Goal: Transaction & Acquisition: Purchase product/service

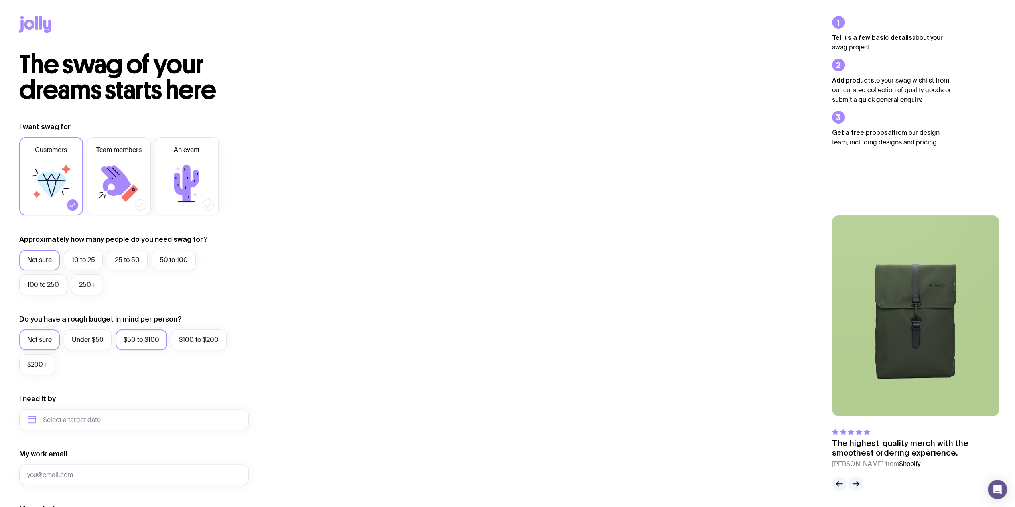
click at [137, 341] on label "$50 to $100" at bounding box center [141, 339] width 51 height 21
click at [0, 0] on input "$50 to $100" at bounding box center [0, 0] width 0 height 0
click at [165, 258] on label "50 to 100" at bounding box center [174, 260] width 44 height 21
click at [0, 0] on input "50 to 100" at bounding box center [0, 0] width 0 height 0
click at [116, 174] on icon at bounding box center [116, 180] width 30 height 31
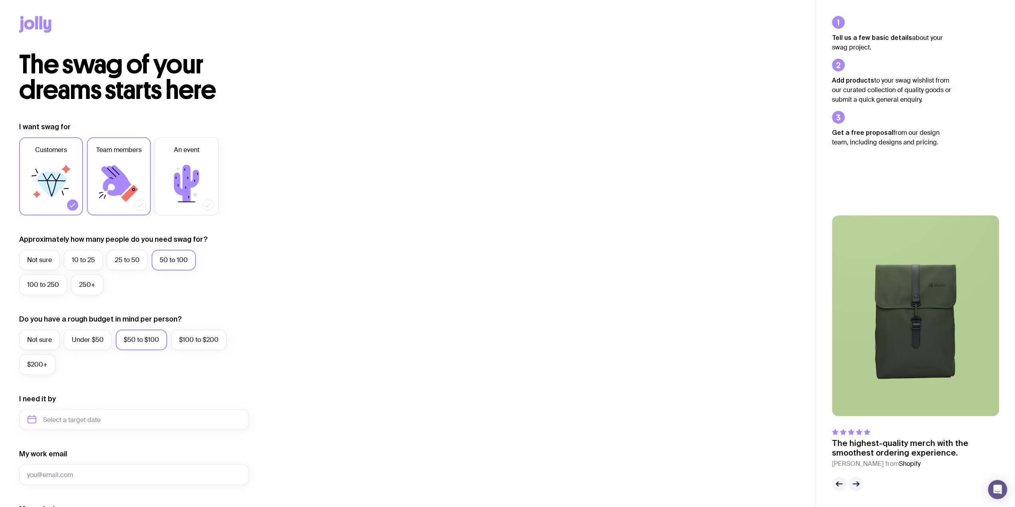
click at [0, 0] on input "Team members" at bounding box center [0, 0] width 0 height 0
click at [57, 179] on icon at bounding box center [52, 177] width 18 height 8
click at [0, 0] on input "Customers" at bounding box center [0, 0] width 0 height 0
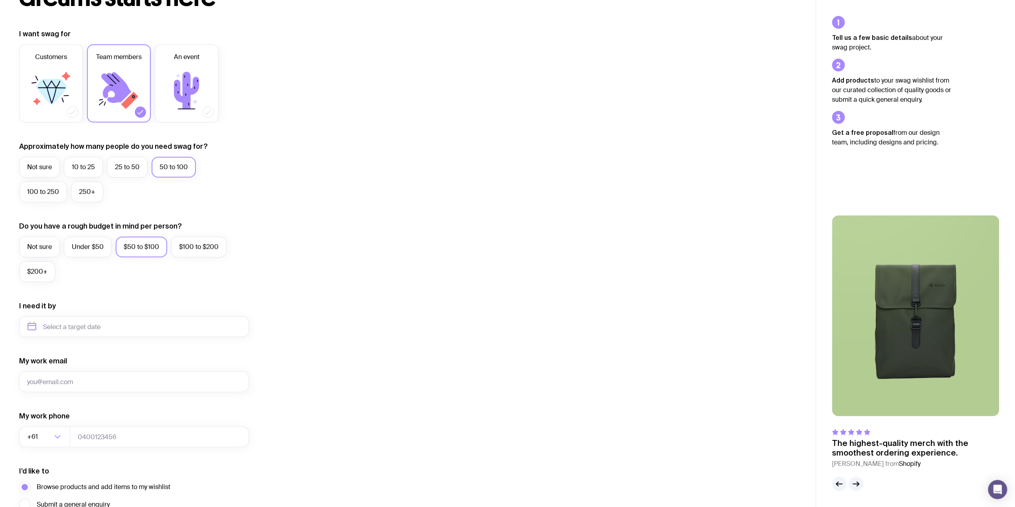
scroll to position [171, 0]
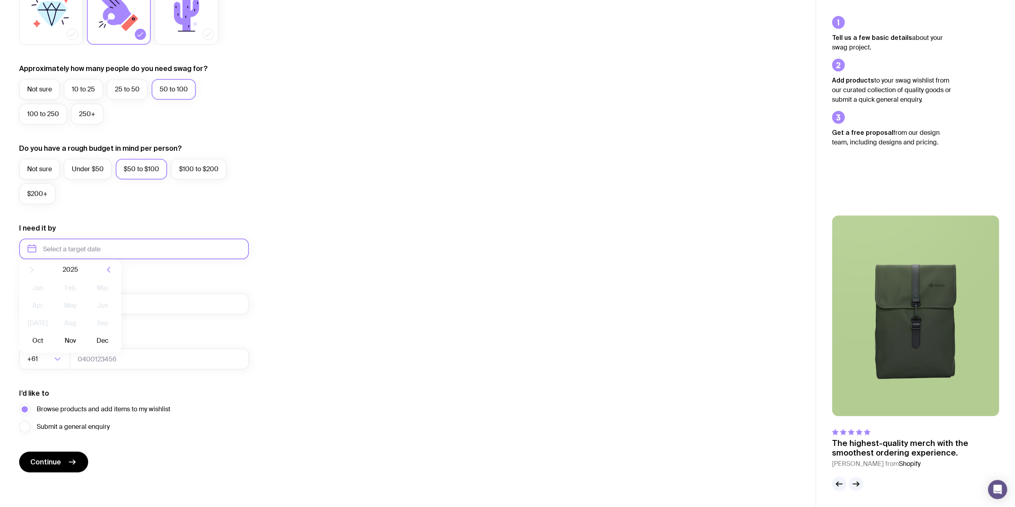
click at [116, 250] on input "text" at bounding box center [134, 248] width 230 height 21
click at [73, 347] on button "Nov" at bounding box center [69, 347] width 29 height 16
type input "[DATE]"
click at [71, 300] on input "My work email" at bounding box center [134, 303] width 230 height 21
type input "a@[DOMAIN_NAME]"
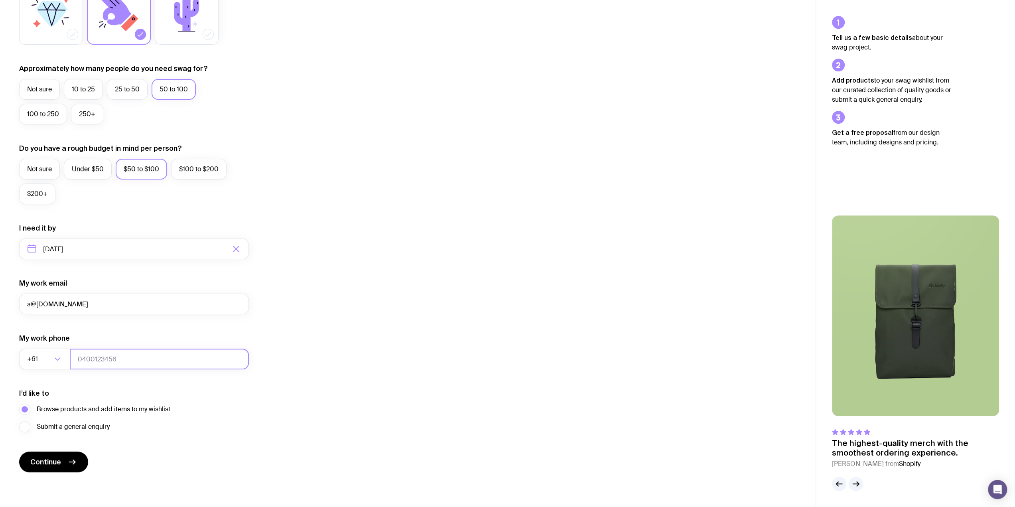
click at [143, 352] on input "tel" at bounding box center [159, 359] width 179 height 21
type input "0400111222"
click at [53, 458] on span "Continue" at bounding box center [45, 462] width 31 height 10
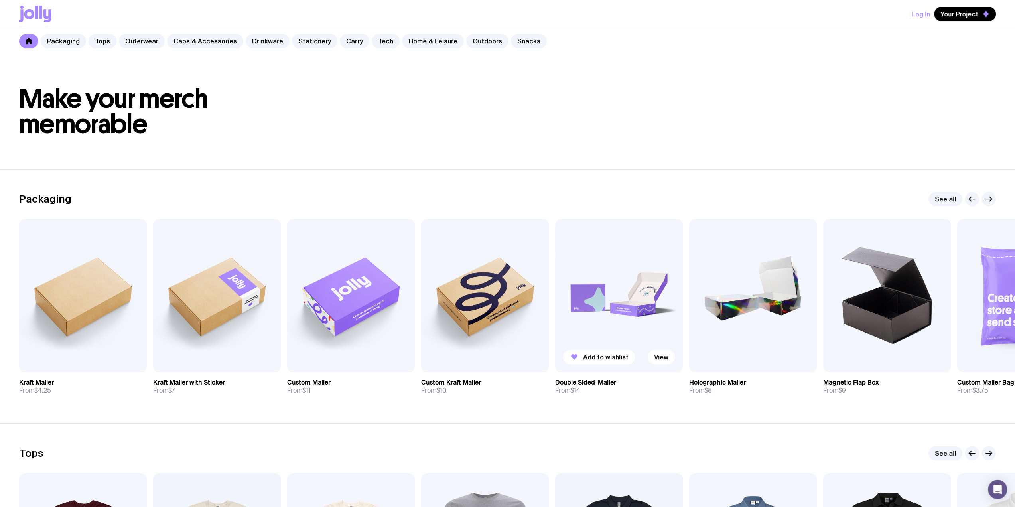
scroll to position [372, 0]
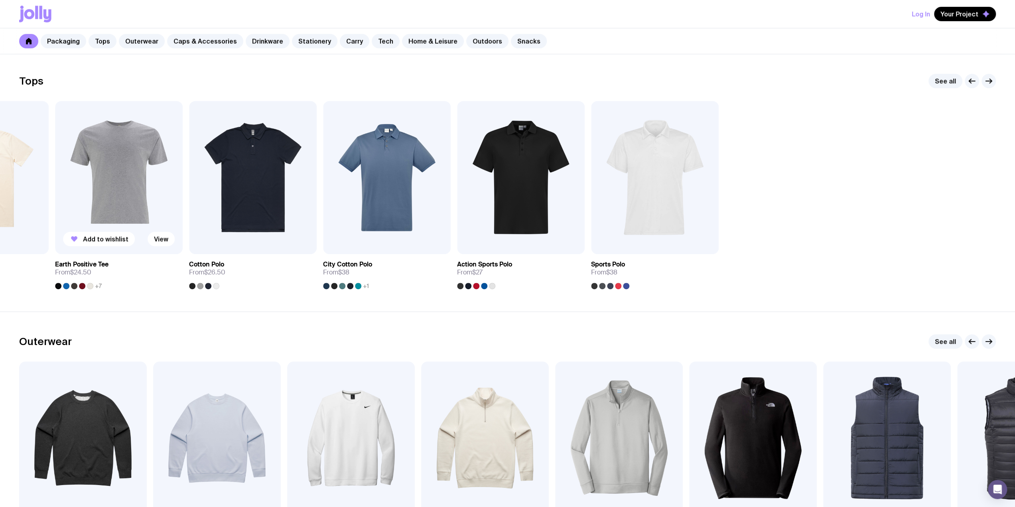
drag, startPoint x: 847, startPoint y: 151, endPoint x: 167, endPoint y: 166, distance: 680.0
click at [171, 166] on div "Add to wishlist View AS Colour Basic Tee From $14 +24 Add to wishlist View AS C…" at bounding box center [507, 195] width 977 height 188
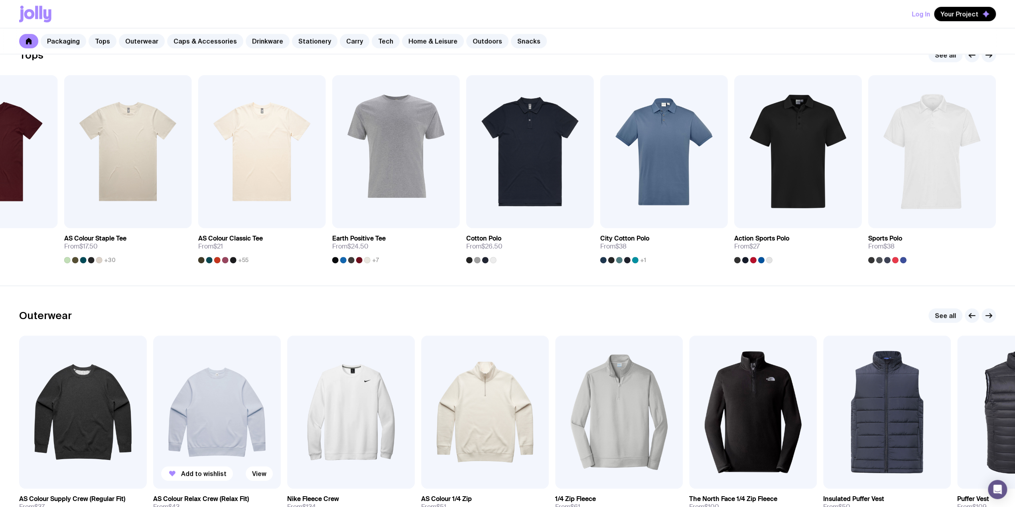
scroll to position [279, 0]
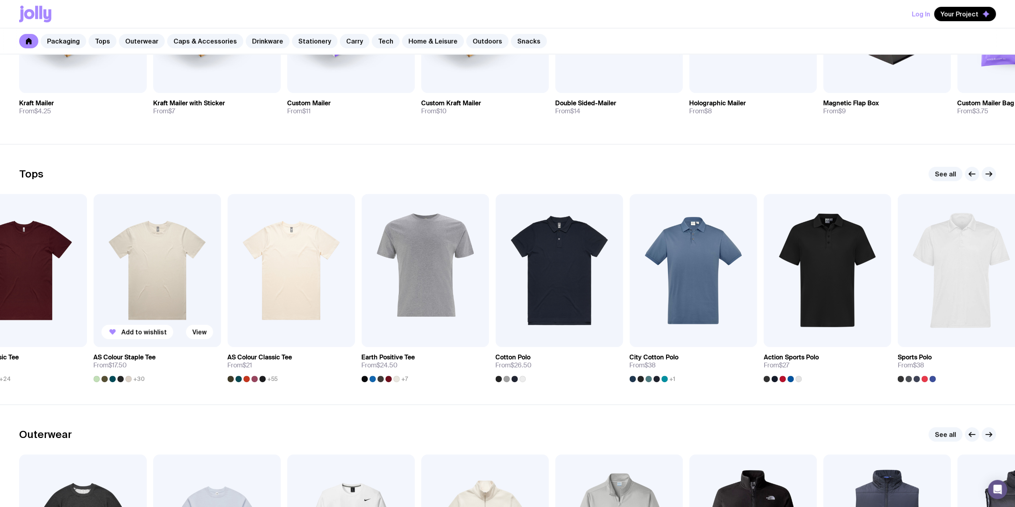
drag, startPoint x: 109, startPoint y: 298, endPoint x: 195, endPoint y: 295, distance: 85.4
click at [195, 295] on img at bounding box center [157, 270] width 128 height 153
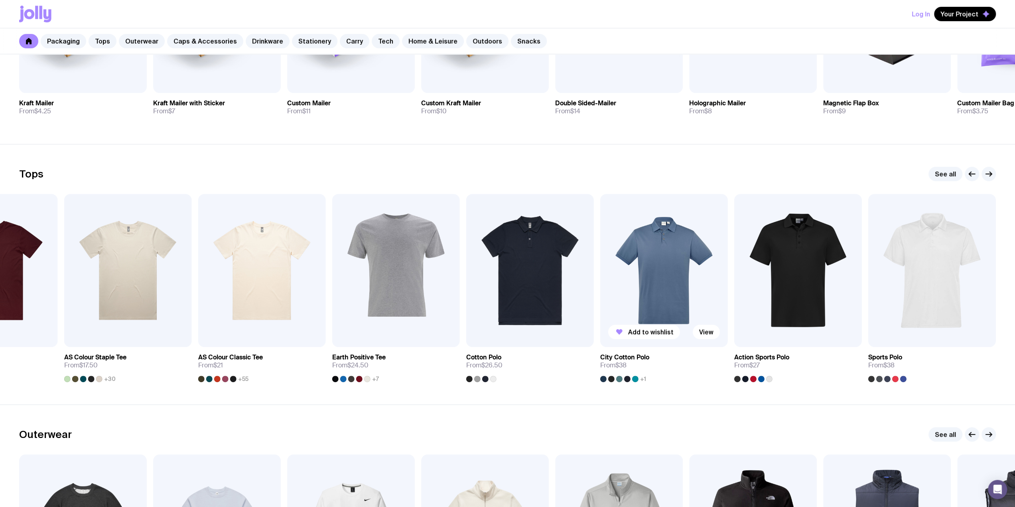
drag, startPoint x: 778, startPoint y: 234, endPoint x: 628, endPoint y: 248, distance: 150.5
click at [628, 248] on div "Add to wishlist View AS Colour Basic Tee From $14 +24 Add to wishlist View AS C…" at bounding box center [507, 288] width 977 height 188
click at [938, 170] on link "See all" at bounding box center [945, 174] width 34 height 14
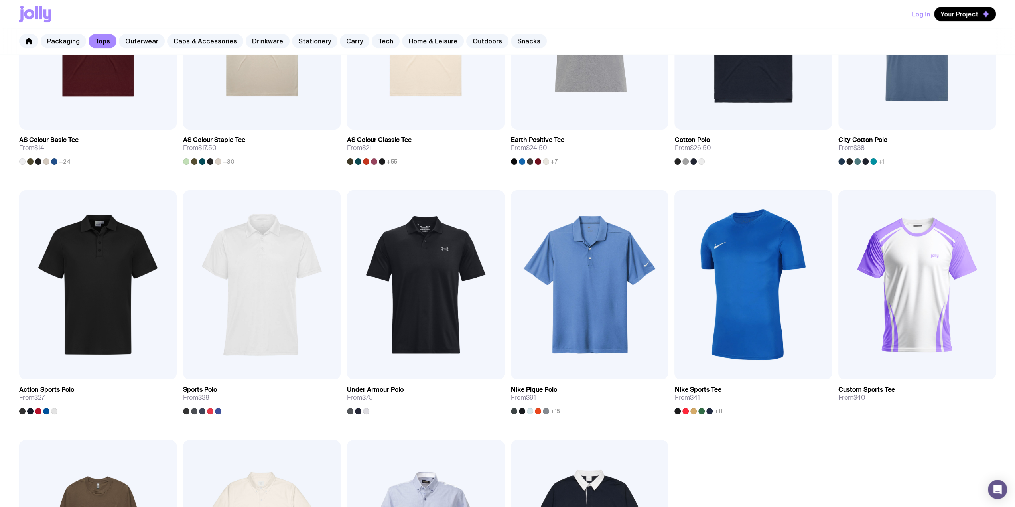
scroll to position [93, 0]
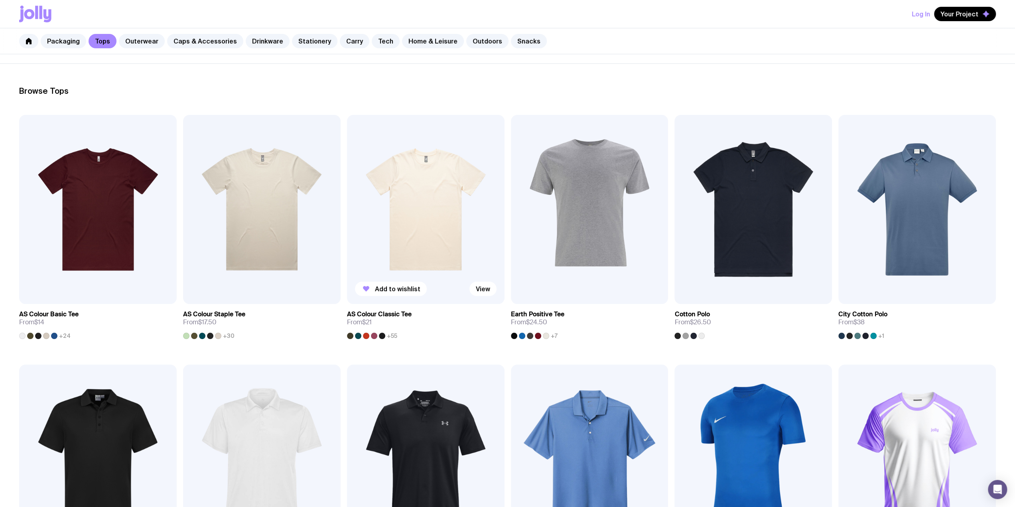
click at [399, 180] on img at bounding box center [426, 209] width 158 height 189
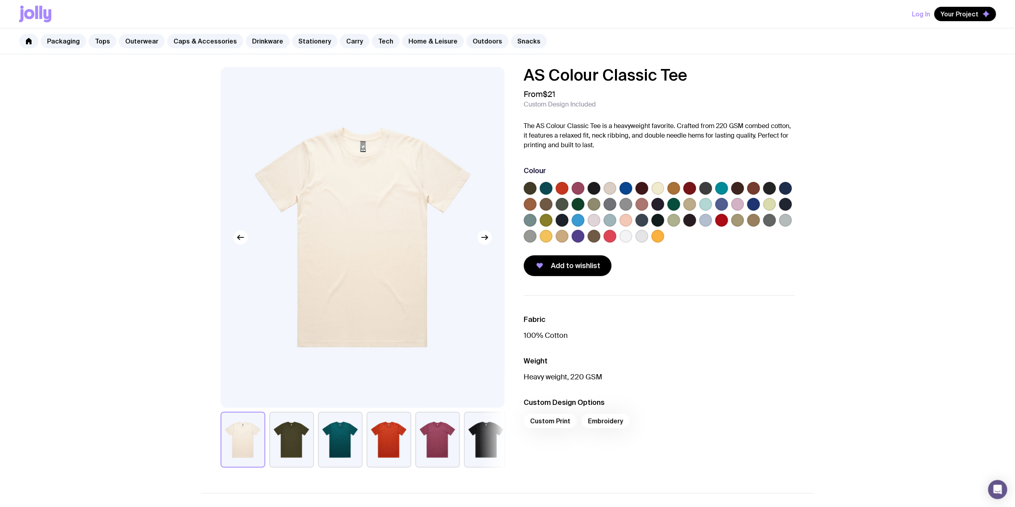
click at [651, 129] on p "The AS Colour Classic Tee is a heavyweight favorite. Crafted from 220 GSM combe…" at bounding box center [659, 135] width 271 height 29
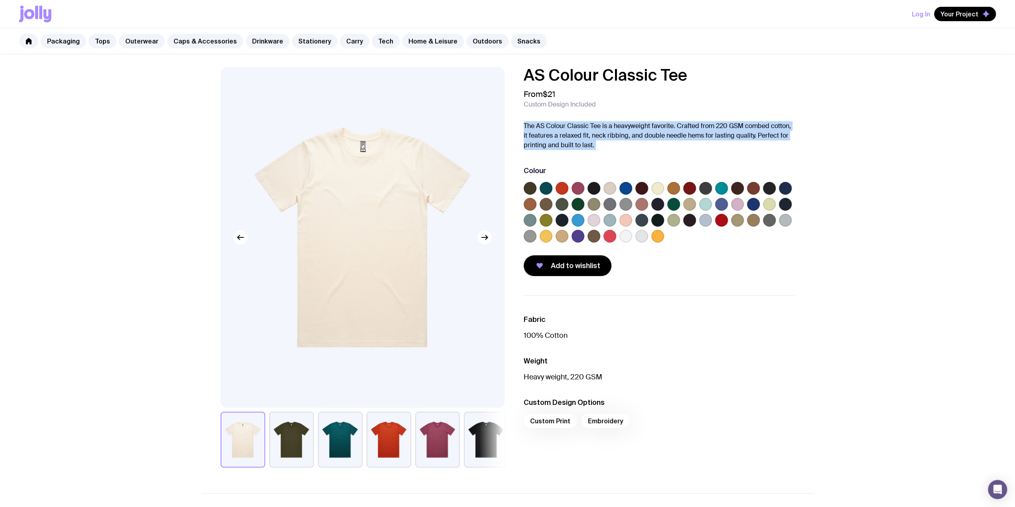
click at [651, 129] on p "The AS Colour Classic Tee is a heavyweight favorite. Crafted from 220 GSM combe…" at bounding box center [659, 135] width 271 height 29
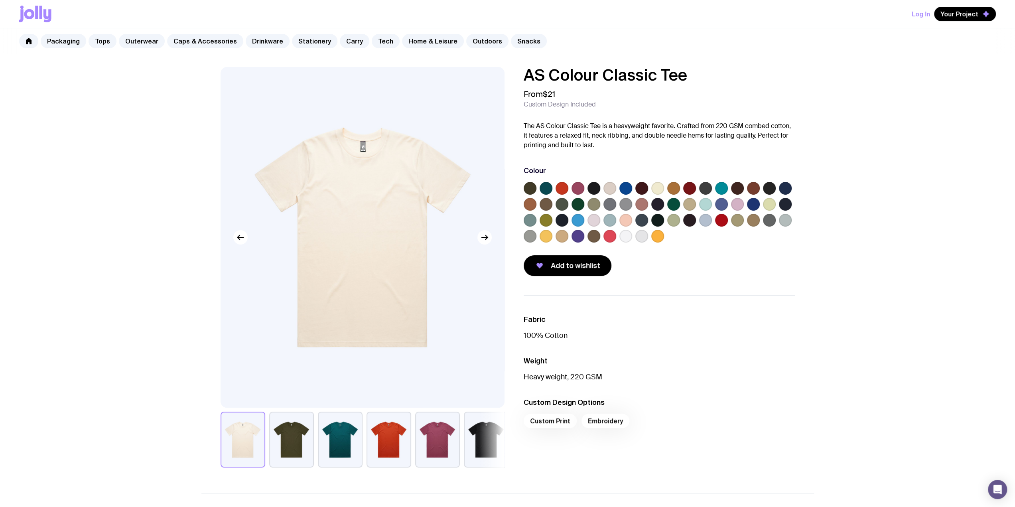
click at [586, 343] on ul "Fabric 100% Cotton Weight Heavy weight, 220 GSM Custom Design Options Custom Pr…" at bounding box center [659, 373] width 271 height 157
